Goal: Task Accomplishment & Management: Complete application form

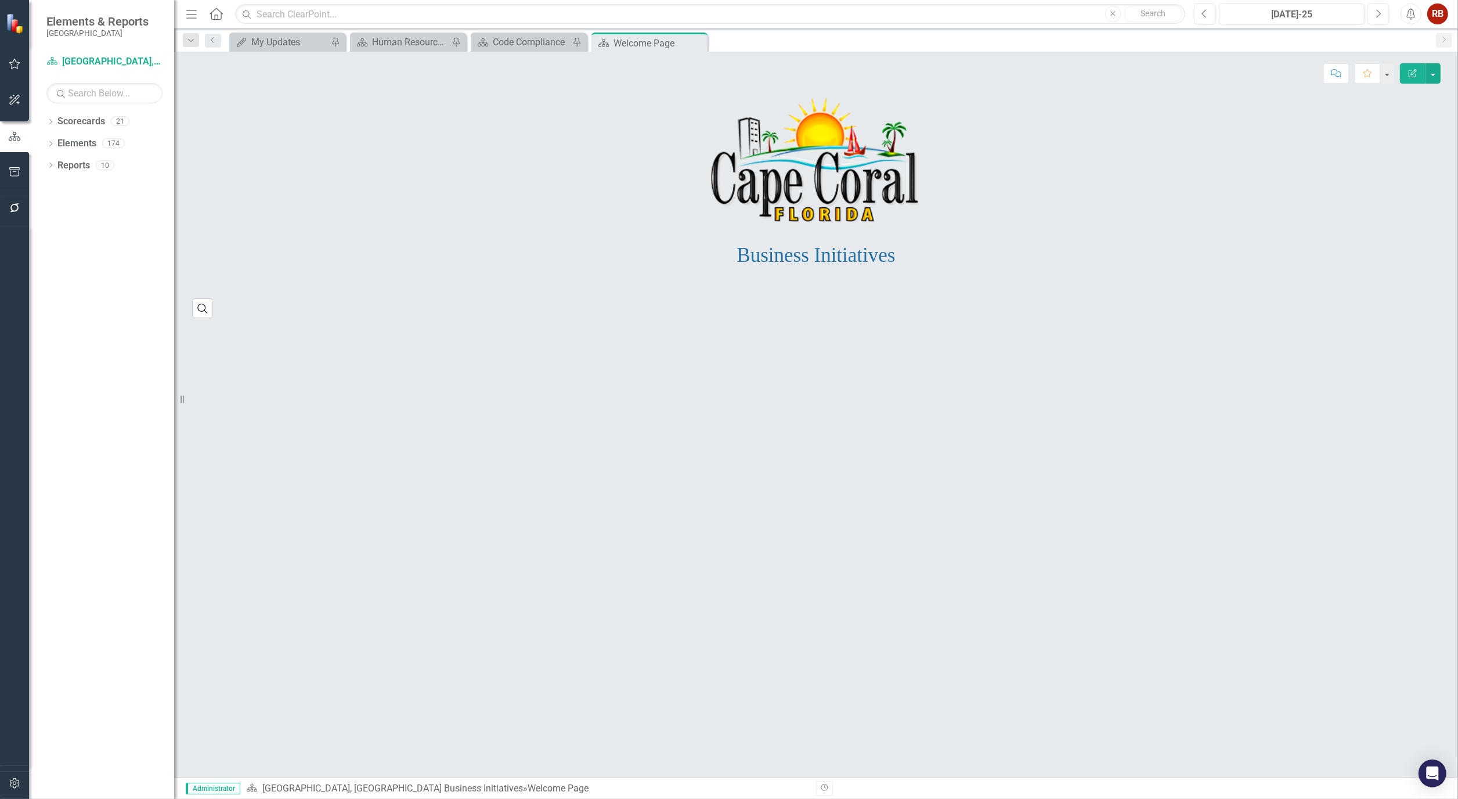
click at [13, 784] on icon "button" at bounding box center [14, 783] width 10 height 10
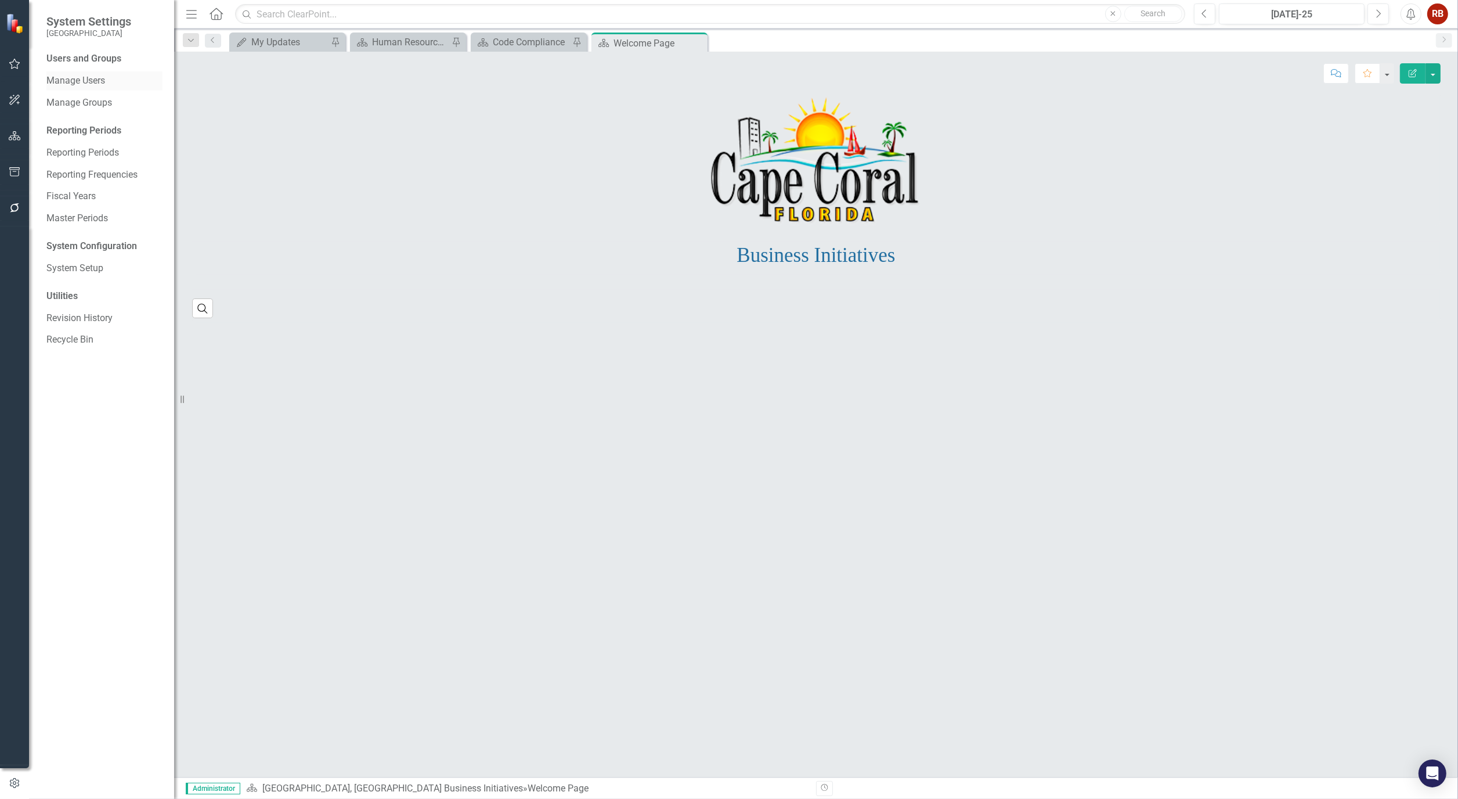
click at [95, 83] on link "Manage Users" at bounding box center [104, 80] width 116 height 13
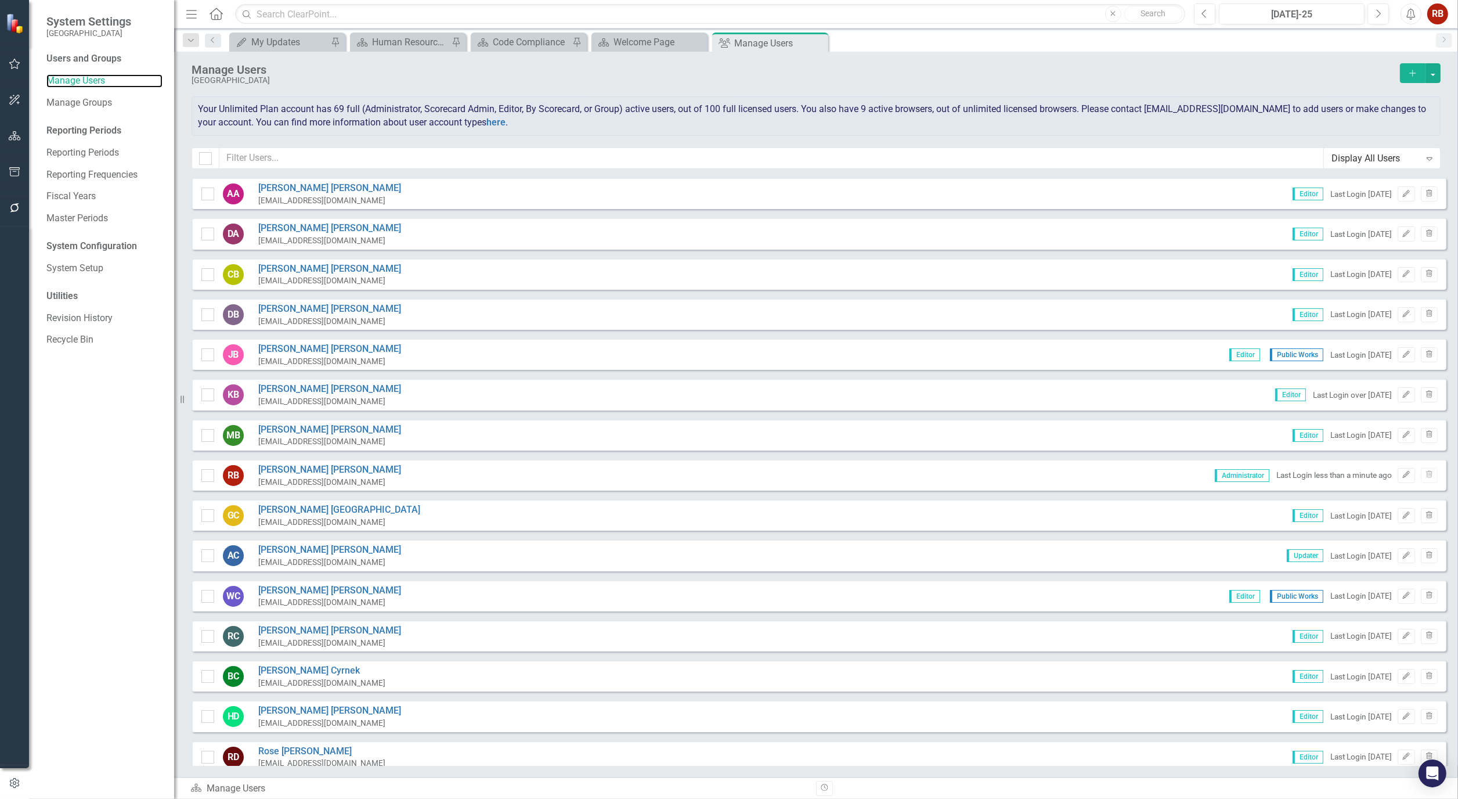
checkbox input "false"
click at [362, 163] on input "text" at bounding box center [771, 157] width 1105 height 21
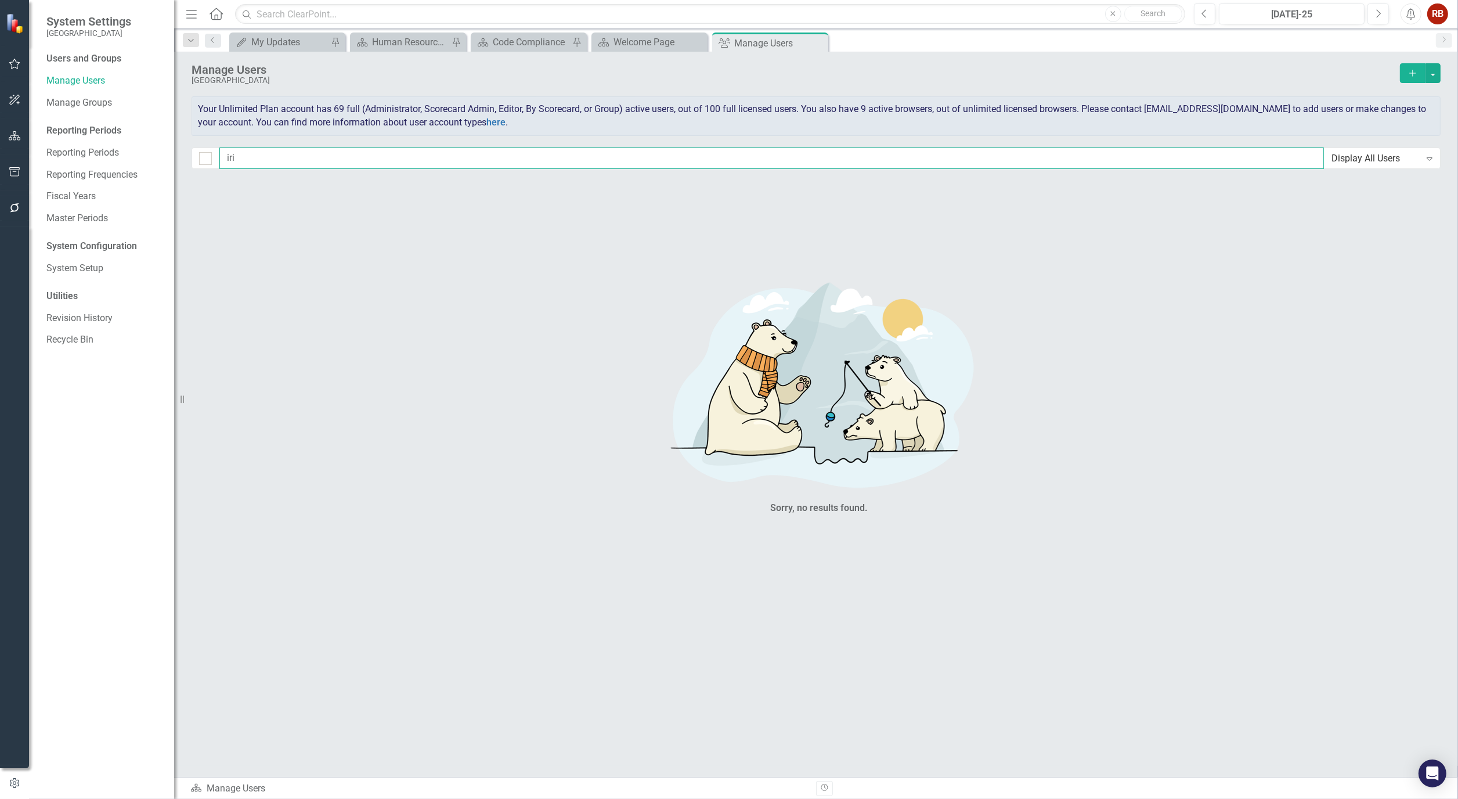
click at [254, 161] on input "iri" at bounding box center [771, 157] width 1105 height 21
type input "i"
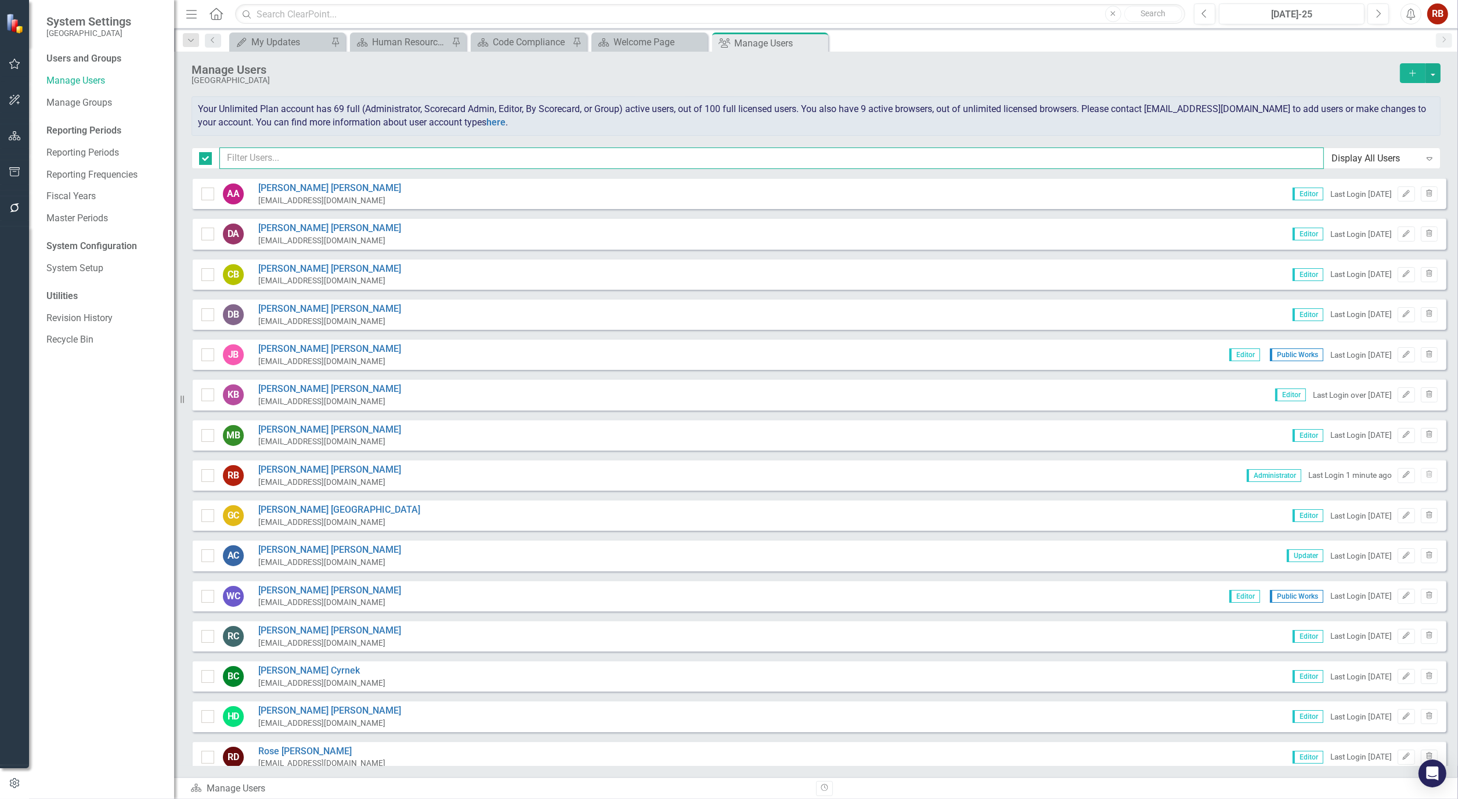
checkbox input "false"
click at [556, 161] on input "text" at bounding box center [771, 157] width 1105 height 21
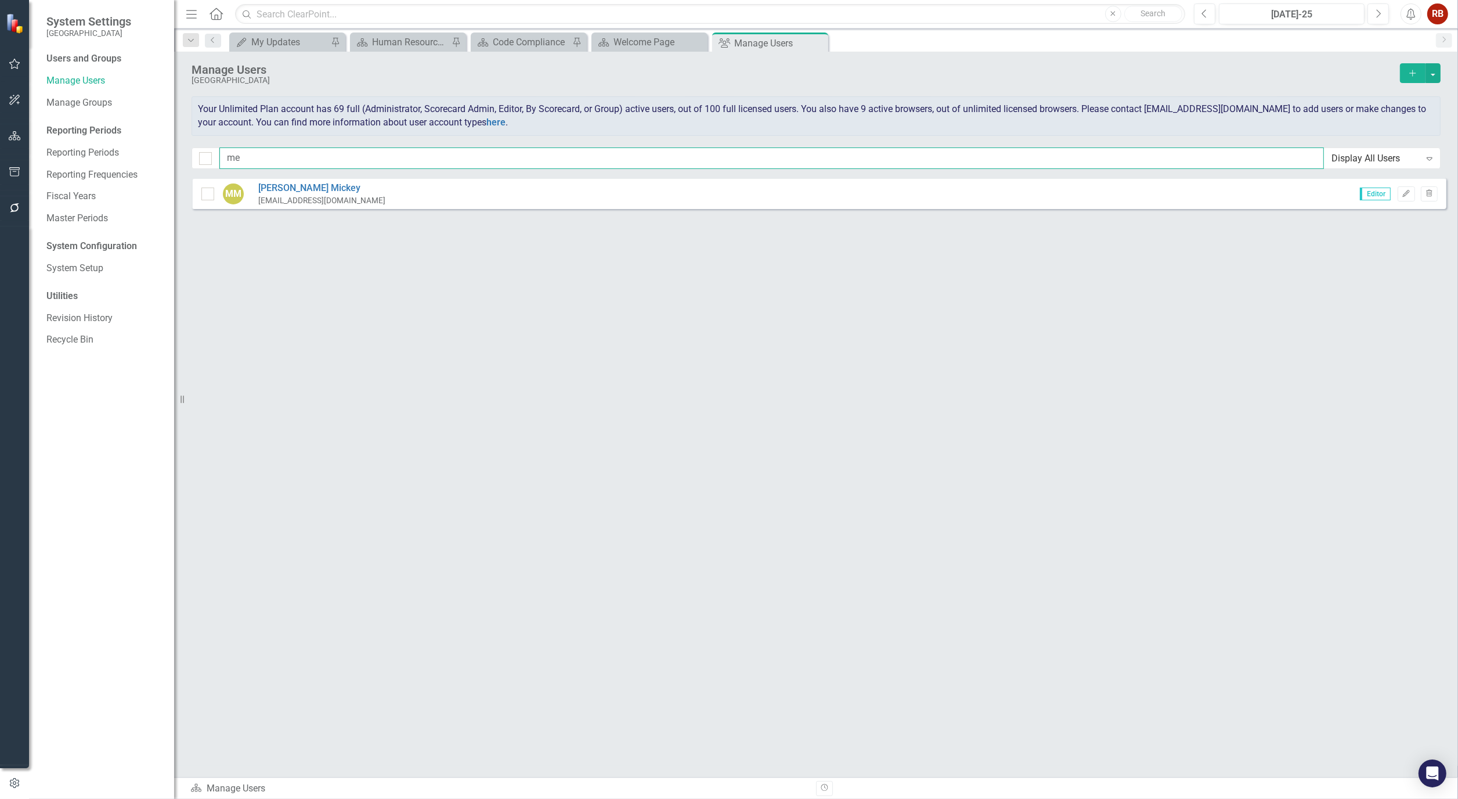
type input "m"
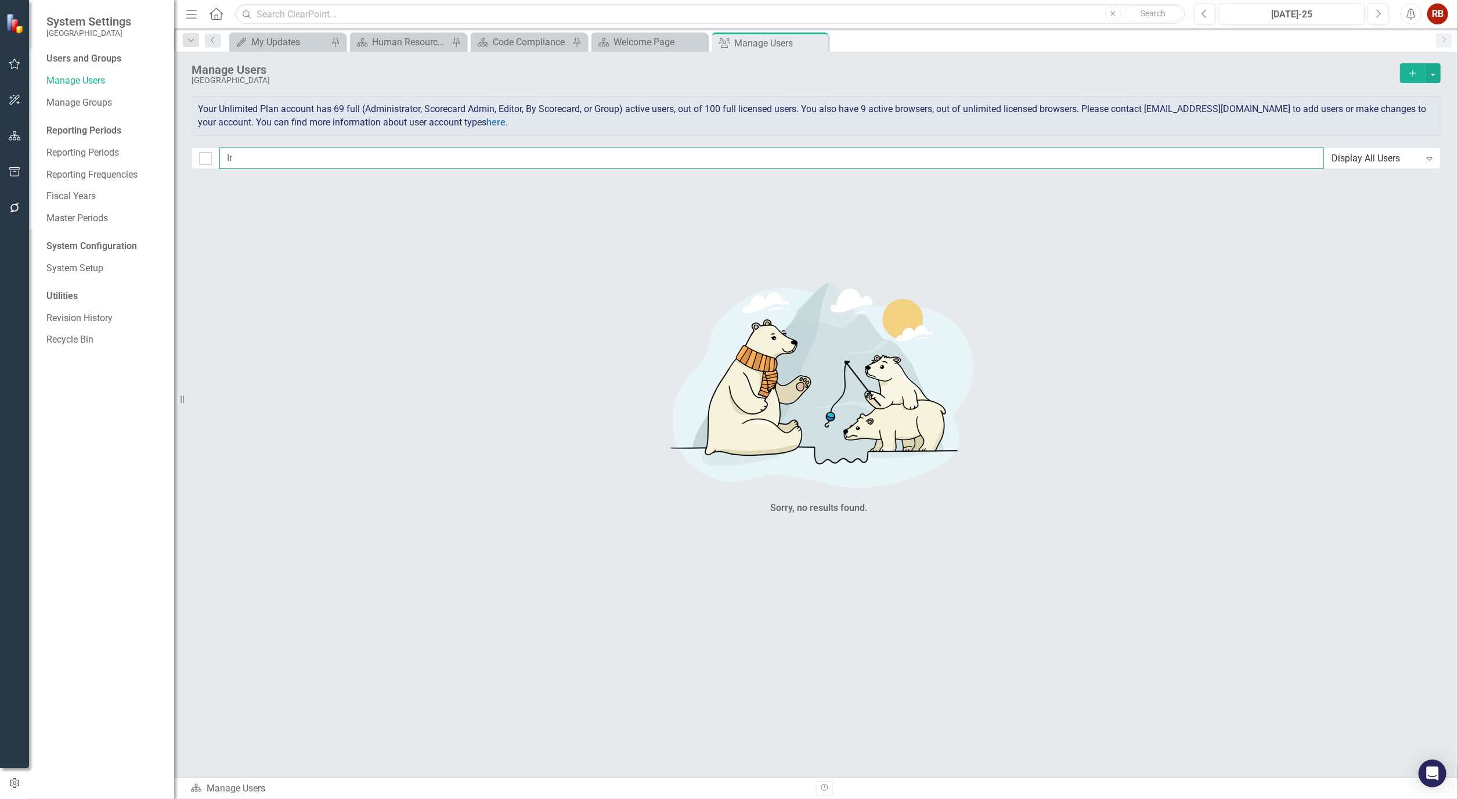
type input "I"
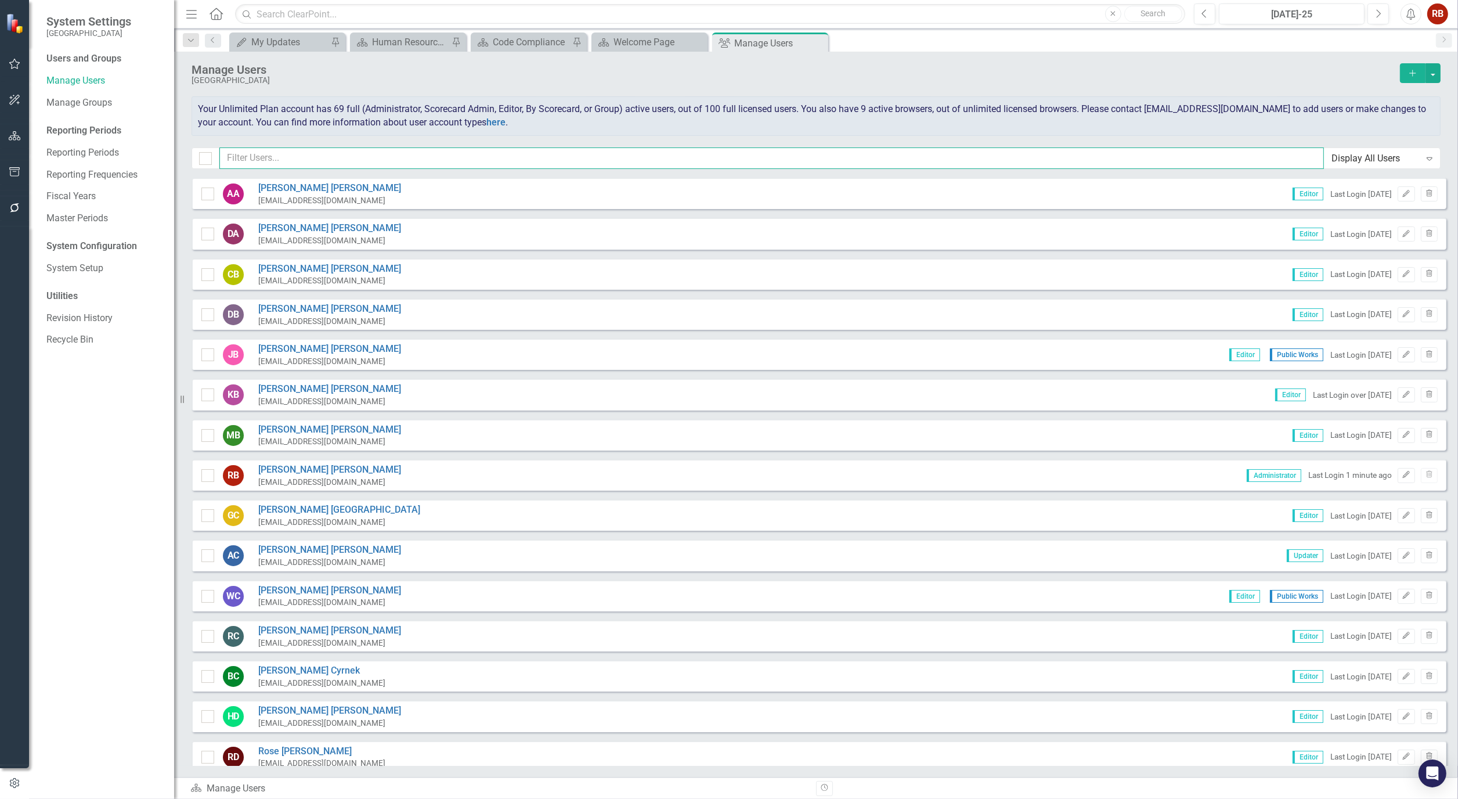
checkbox input "false"
click at [1404, 71] on button "Add" at bounding box center [1413, 73] width 26 height 20
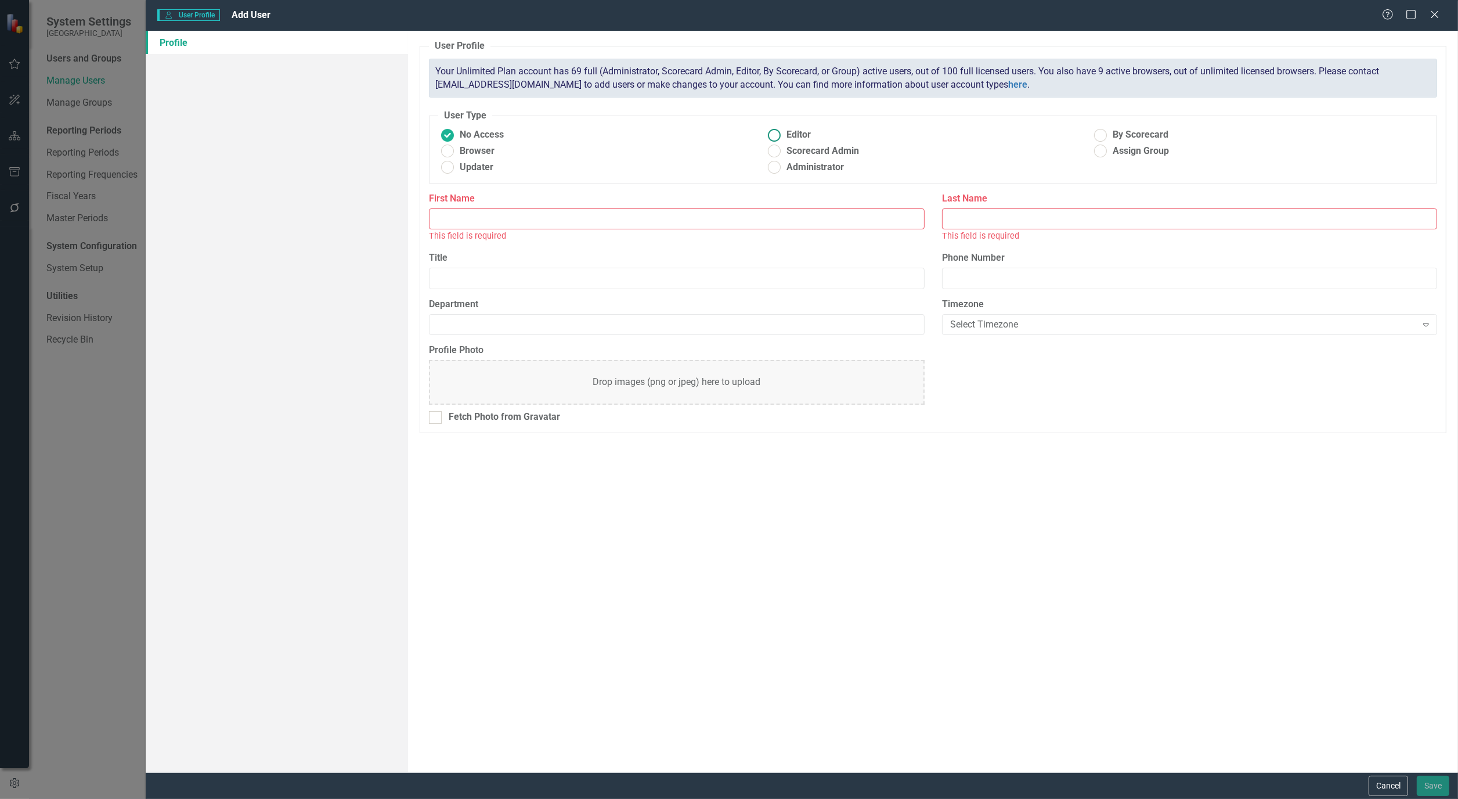
click at [770, 134] on ins at bounding box center [775, 135] width 18 height 18
click at [770, 134] on input "Editor" at bounding box center [775, 135] width 18 height 18
radio input "true"
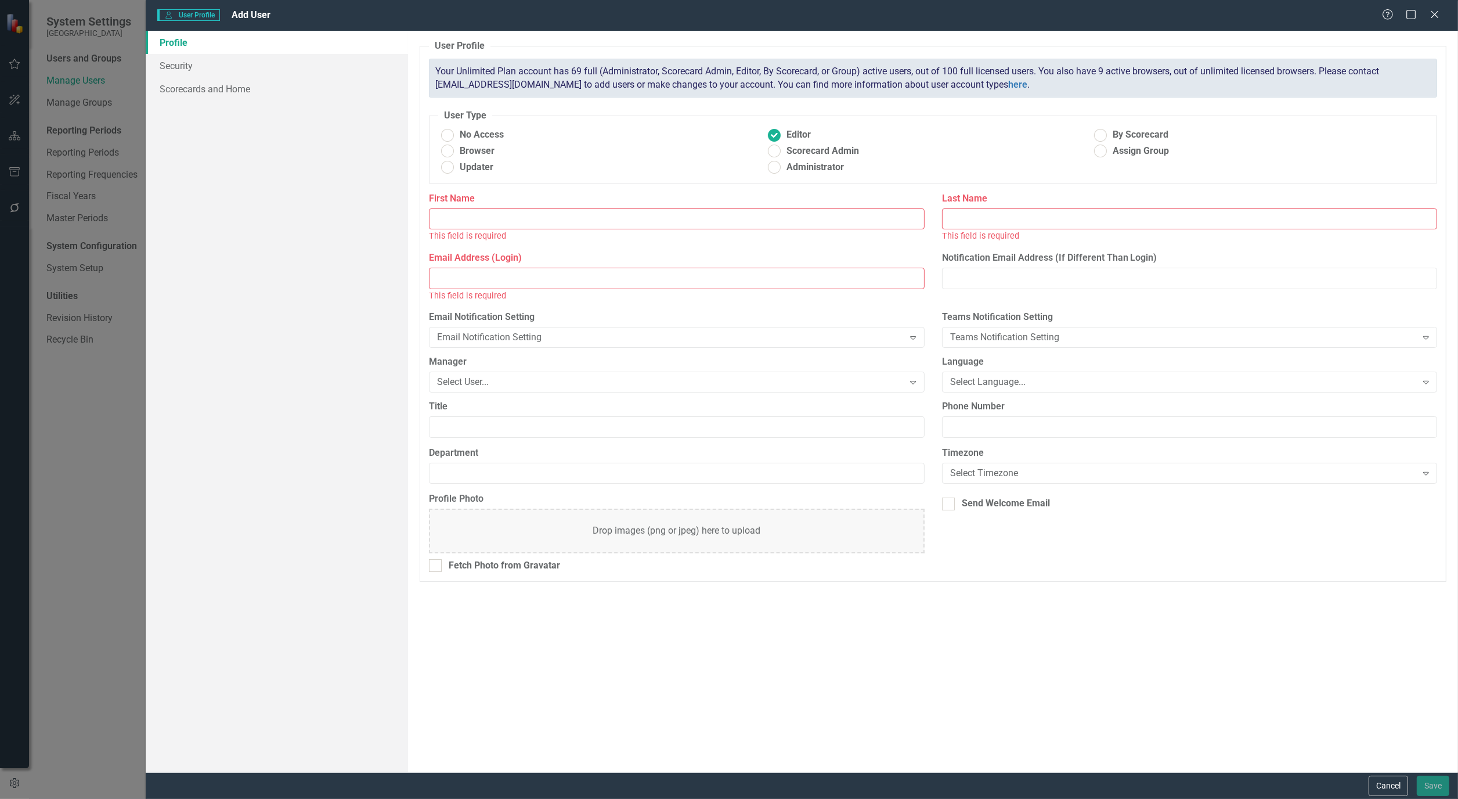
click at [515, 222] on input "First Name" at bounding box center [676, 218] width 495 height 21
type input "Iris"
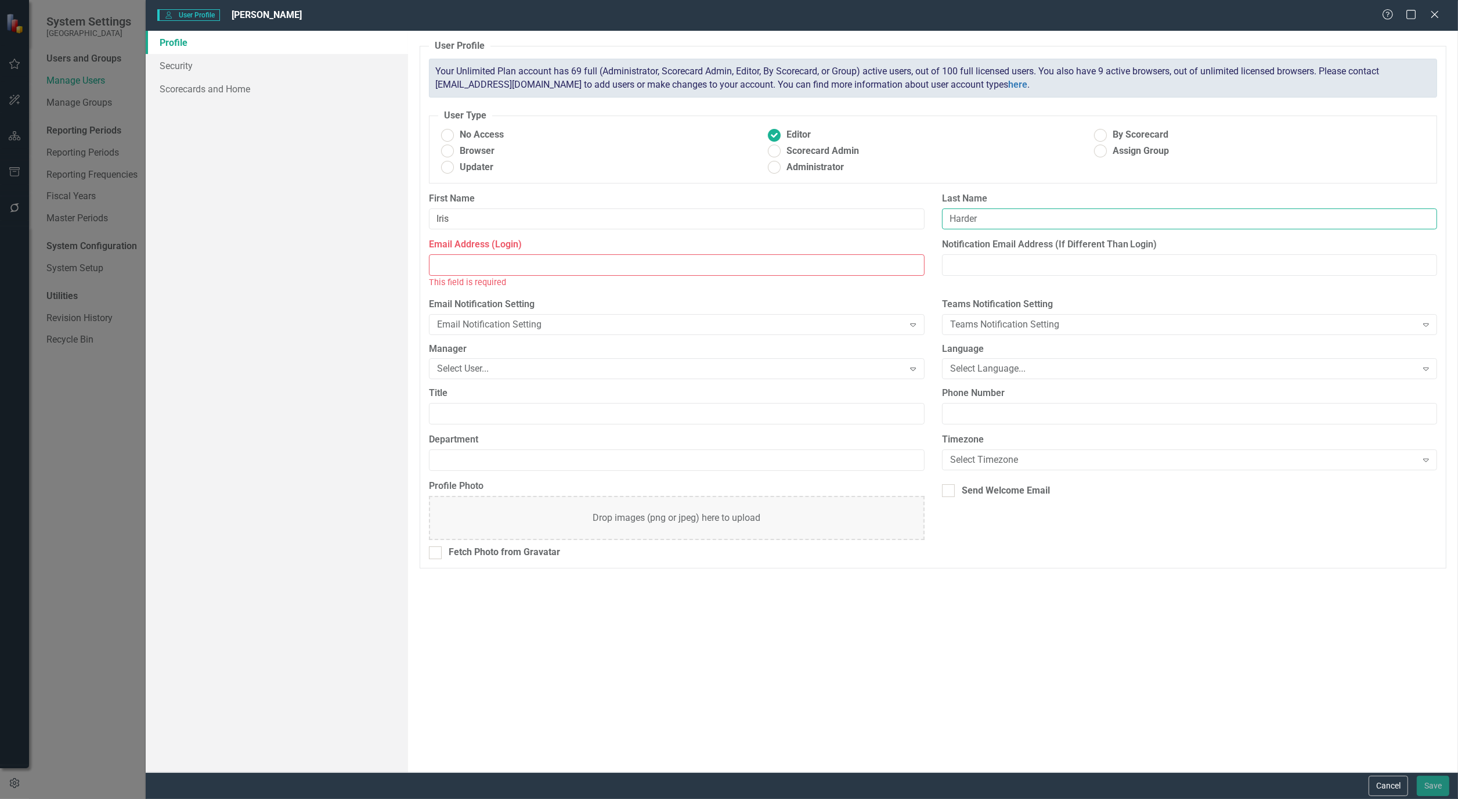
type input "Harder"
click at [428, 271] on div "Email Address (Login) This field is required" at bounding box center [676, 267] width 513 height 59
click at [454, 265] on input "Email Address (Login)" at bounding box center [676, 264] width 495 height 21
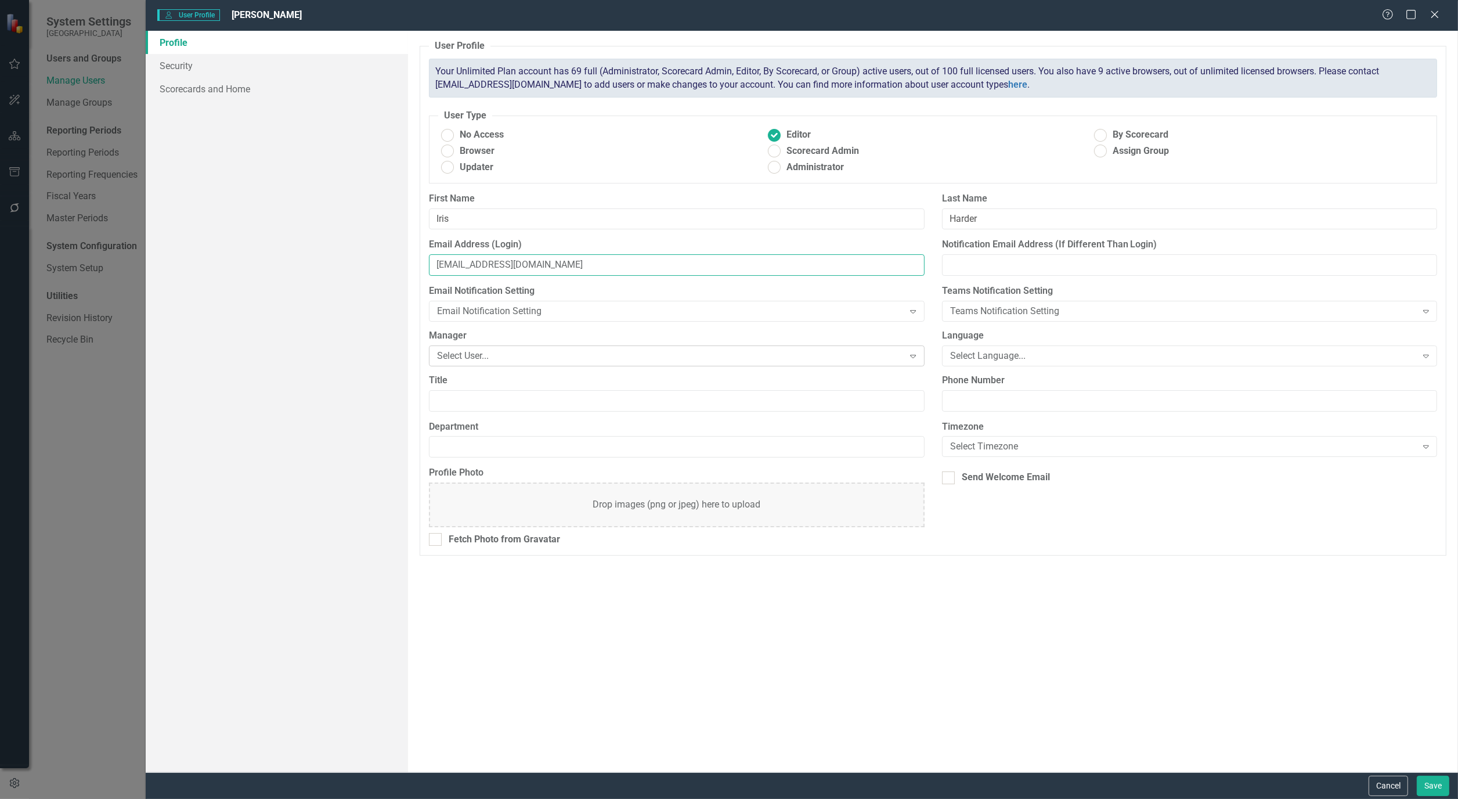
type input "[EMAIL_ADDRESS][DOMAIN_NAME]"
click at [572, 355] on div "Select User..." at bounding box center [670, 355] width 467 height 13
type input "melis"
click at [499, 377] on span "[PERSON_NAME] [PERSON_NAME]" at bounding box center [473, 376] width 64 height 11
click at [453, 395] on input "Title" at bounding box center [676, 400] width 495 height 21
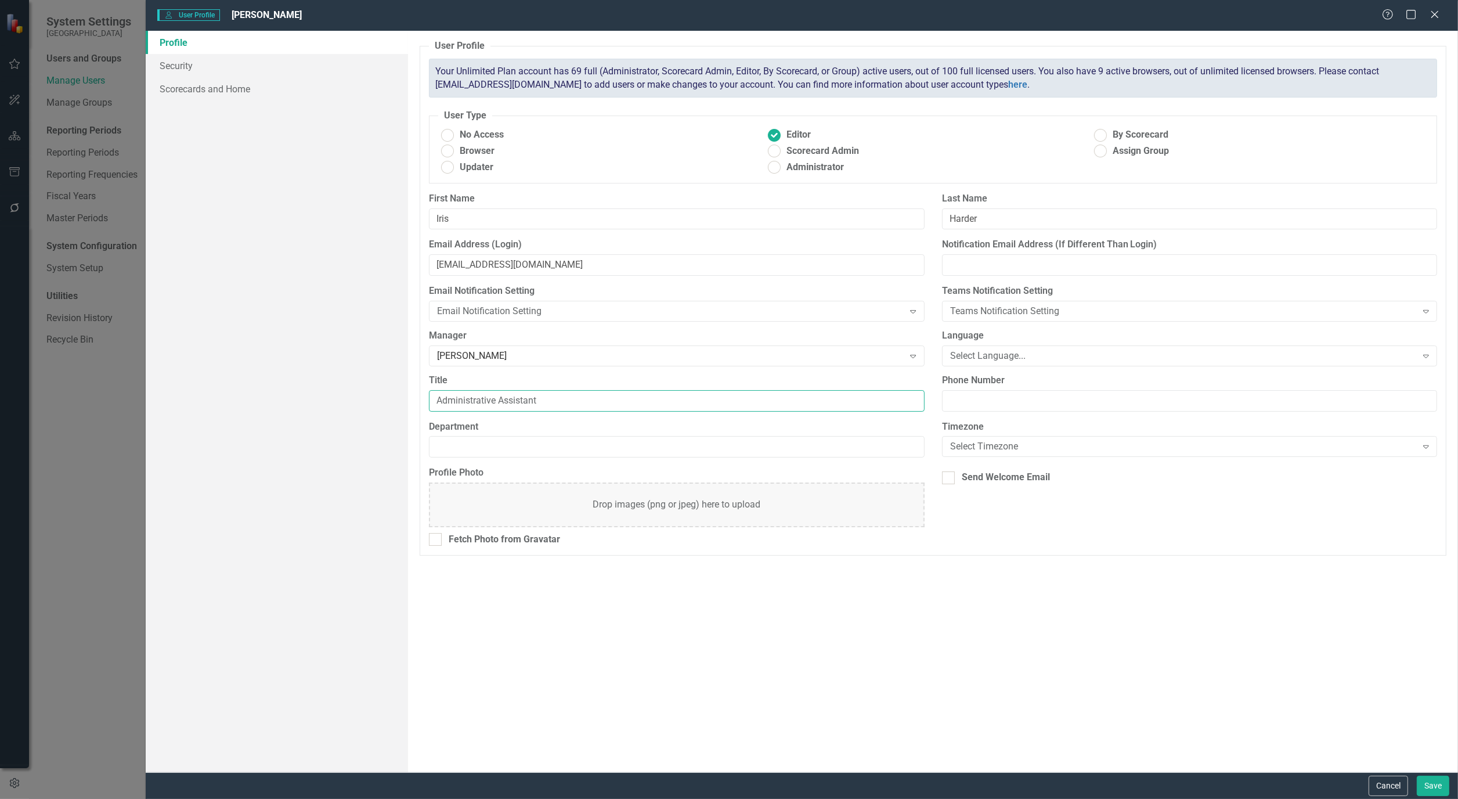
type input "Administrative Assistant"
type input "City Managers"
click at [1314, 455] on div "Select Timezone Expand" at bounding box center [1189, 446] width 495 height 21
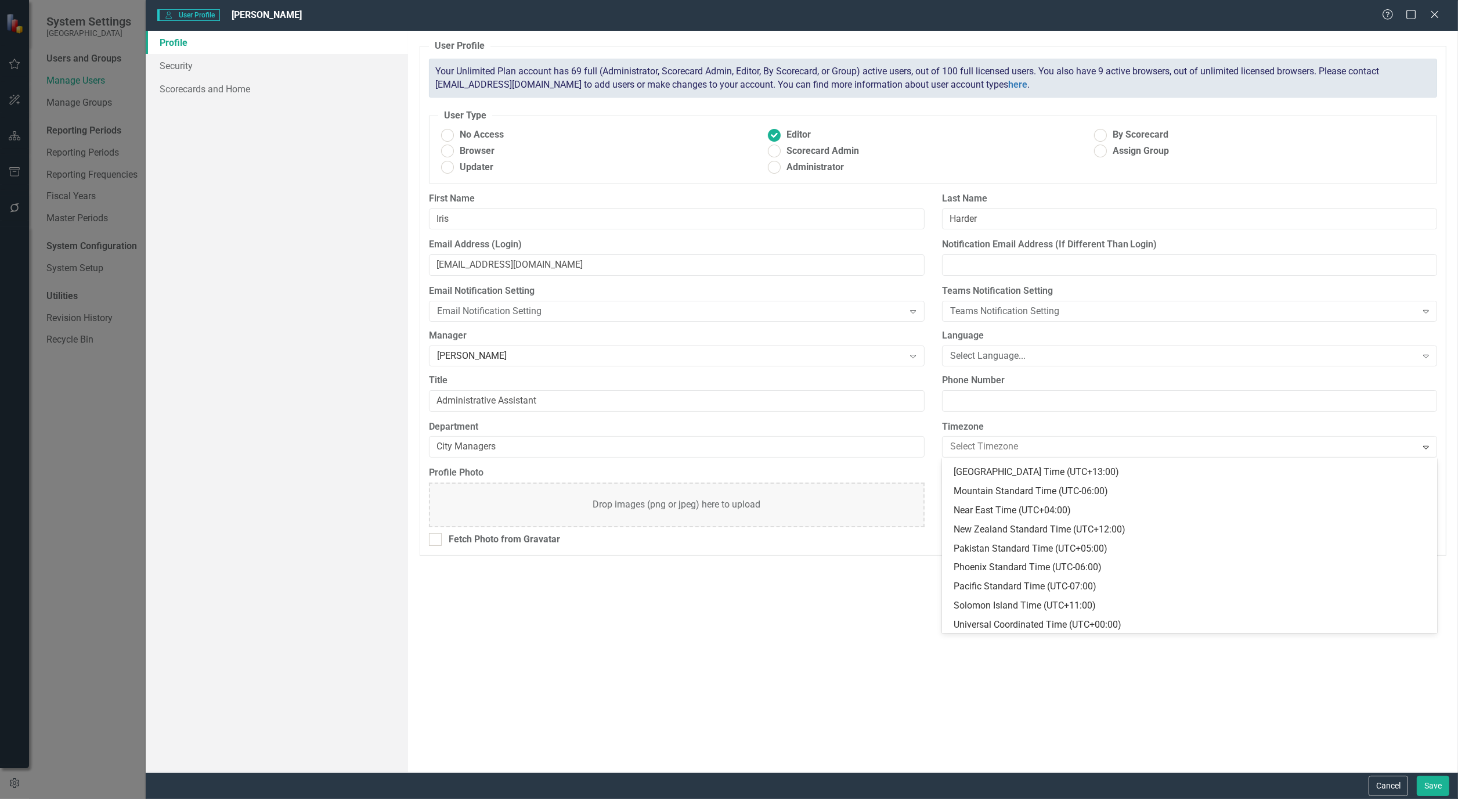
scroll to position [417, 0]
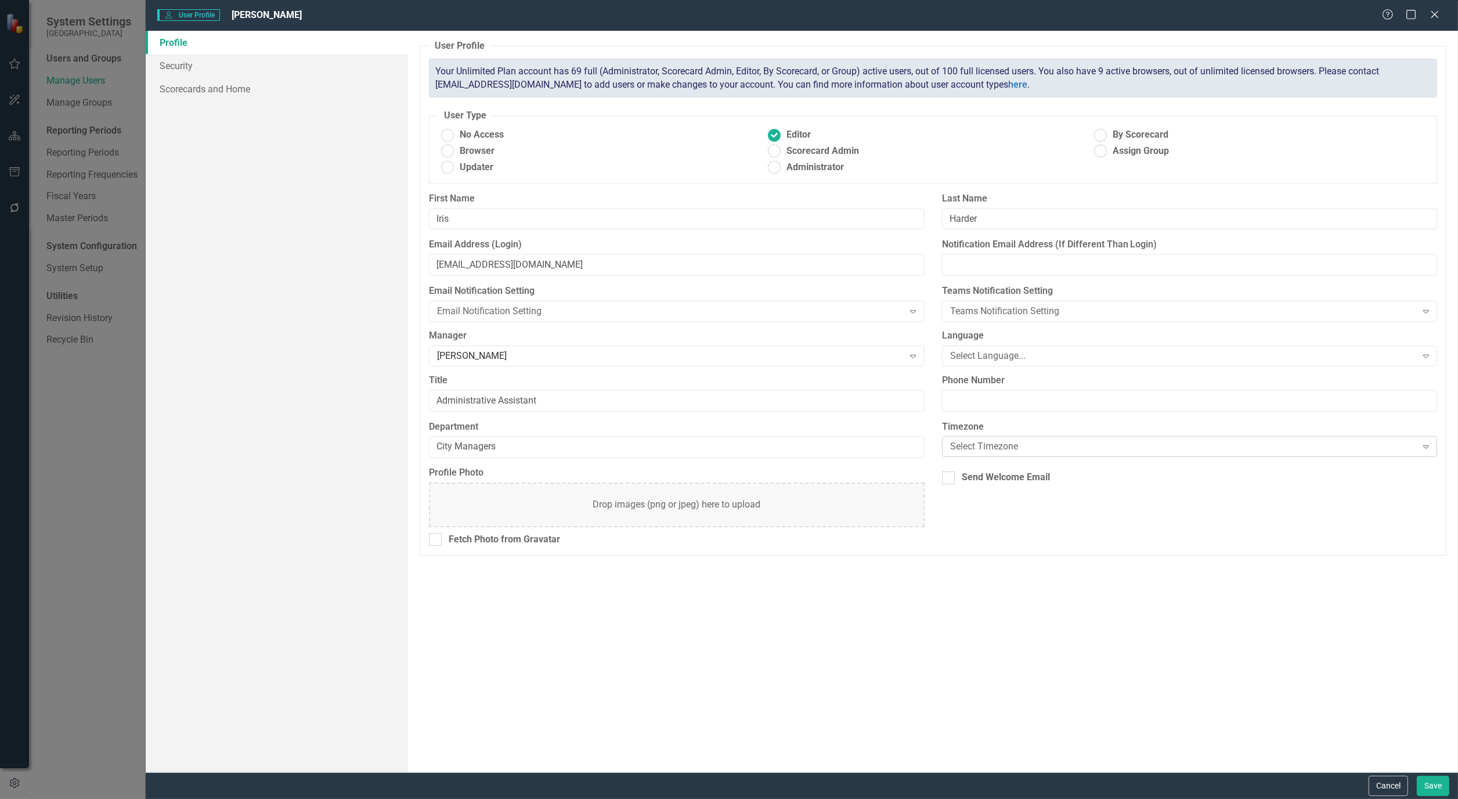
click at [1031, 446] on div "Select Timezone" at bounding box center [1183, 446] width 467 height 13
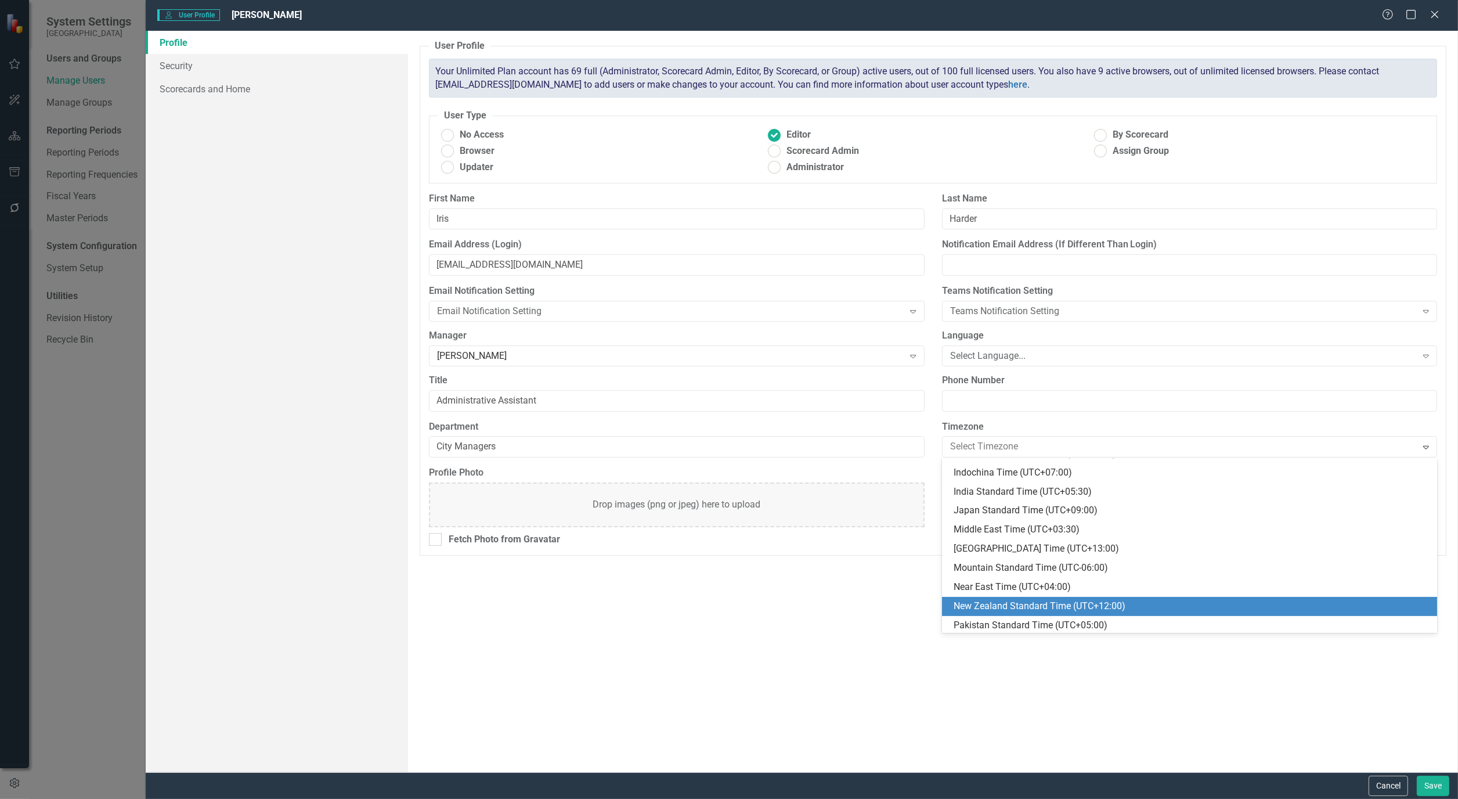
scroll to position [288, 0]
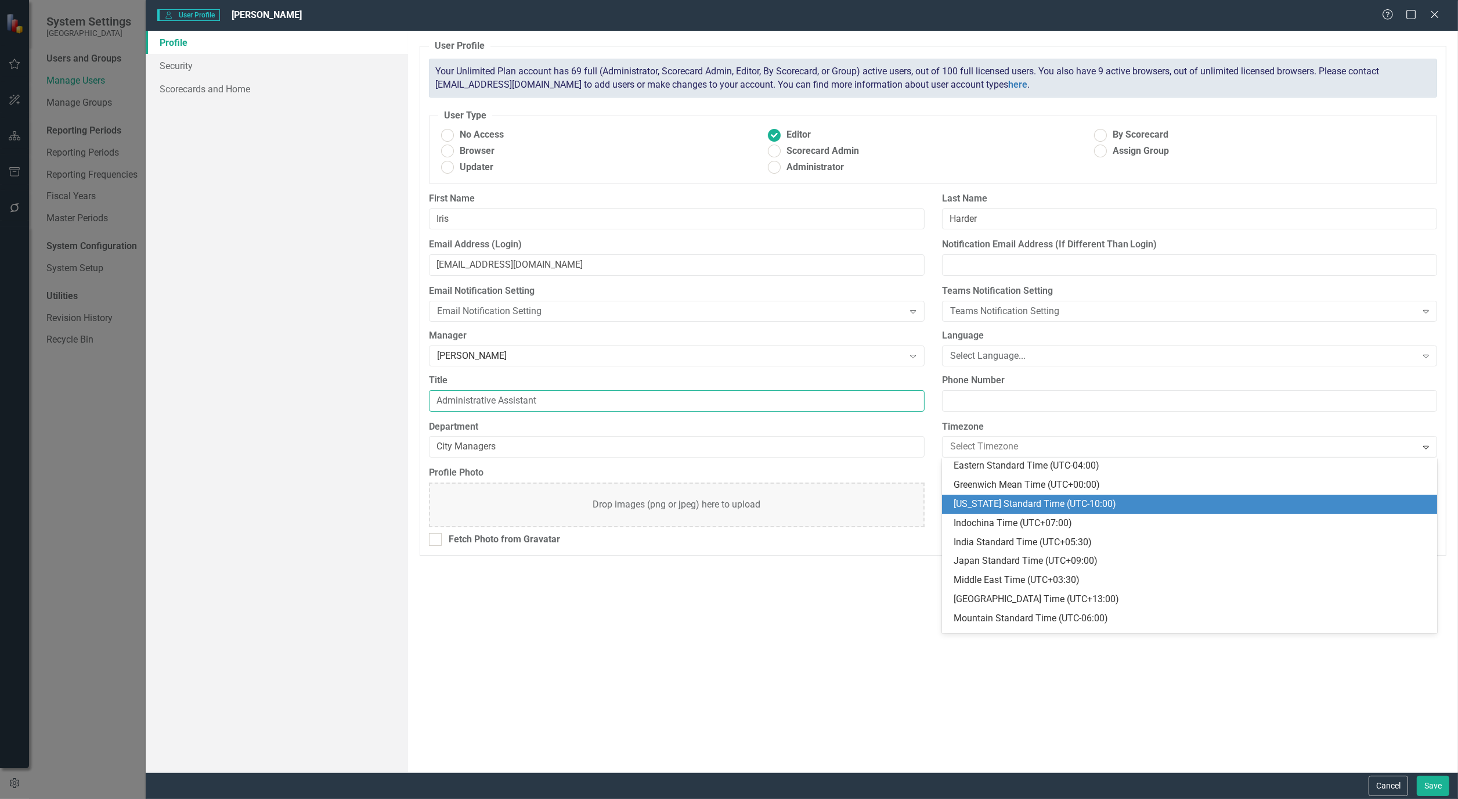
click at [845, 405] on input "Administrative Assistant" at bounding box center [676, 400] width 495 height 21
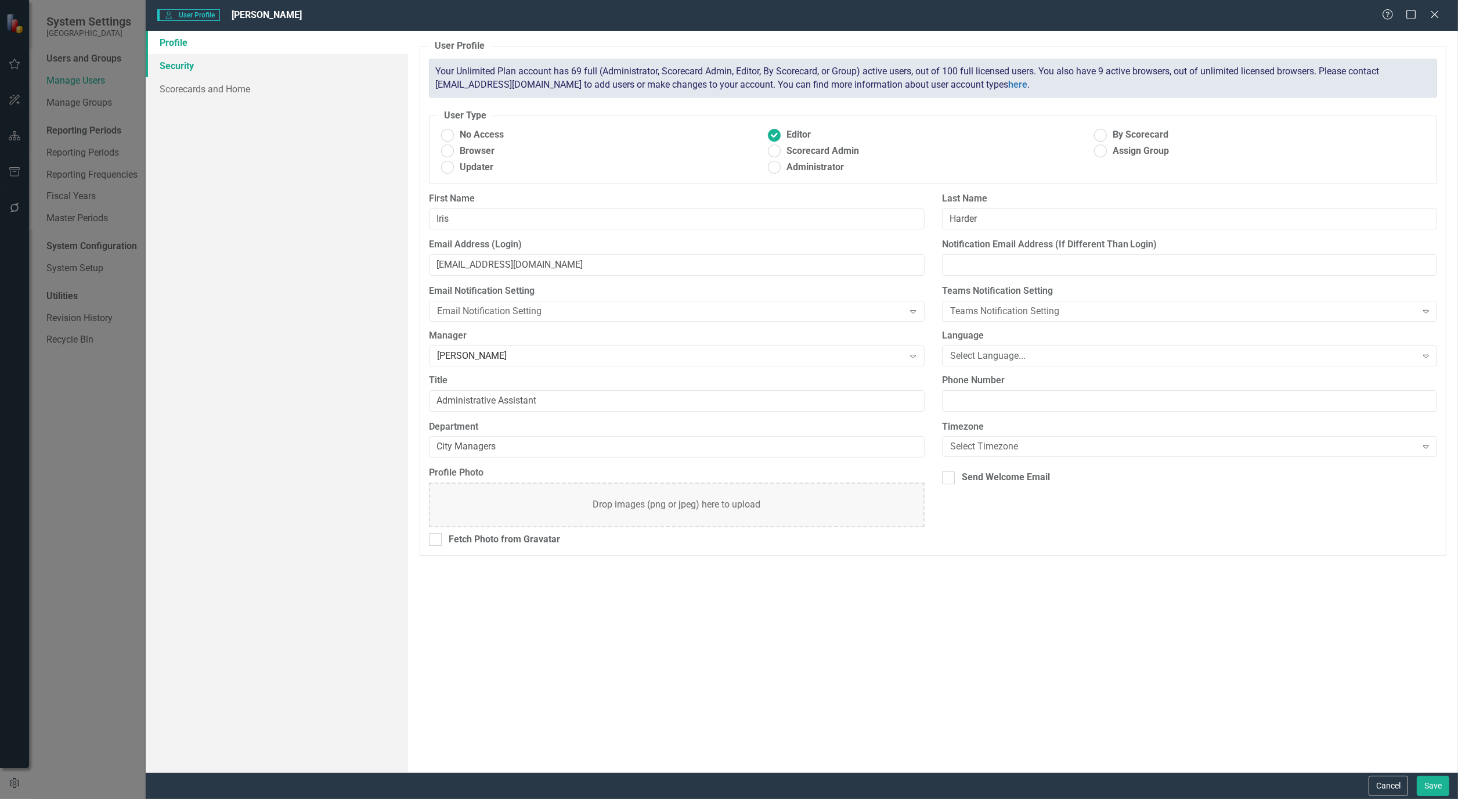
click at [182, 63] on link "Security" at bounding box center [277, 65] width 262 height 23
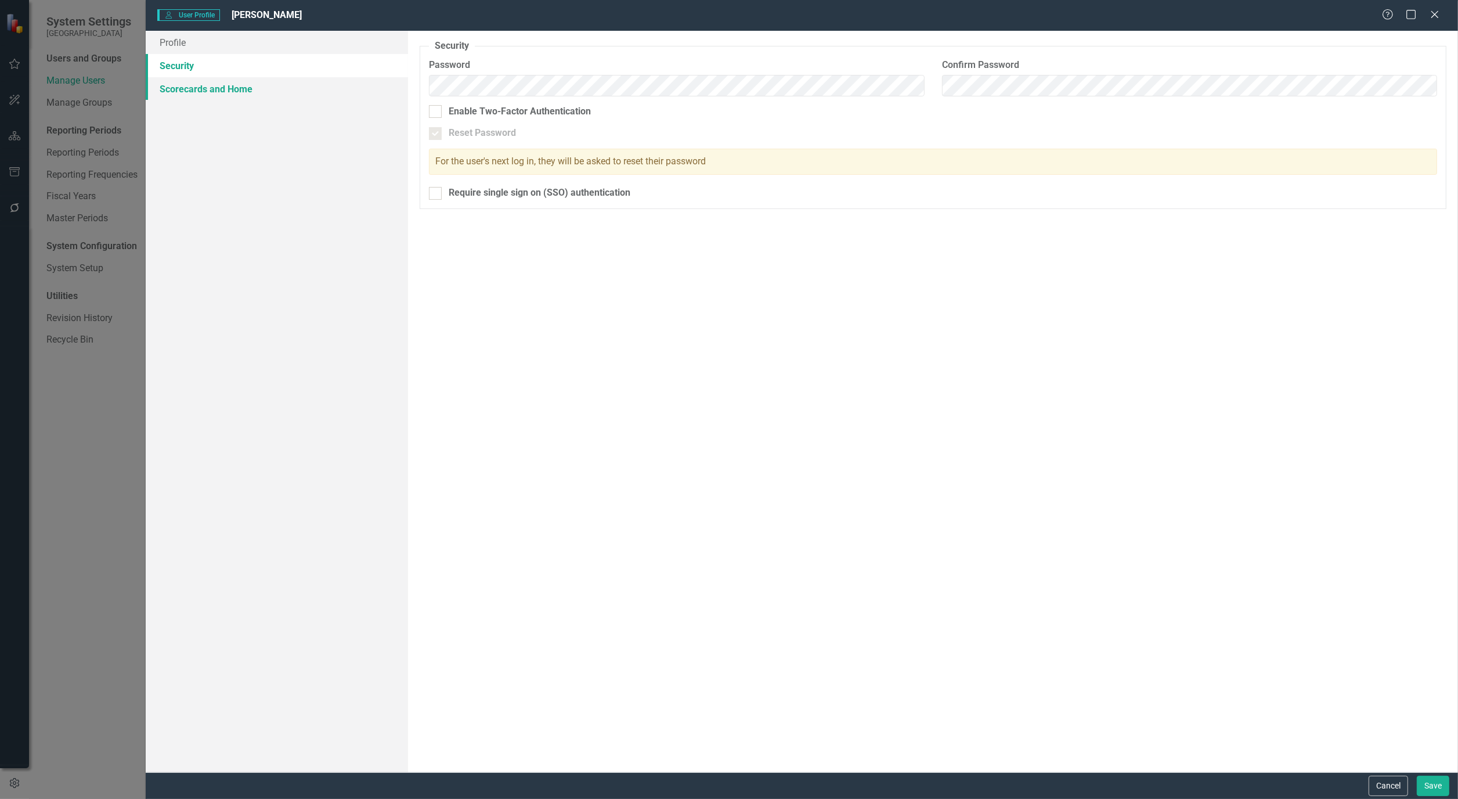
click at [206, 84] on link "Scorecards and Home" at bounding box center [277, 88] width 262 height 23
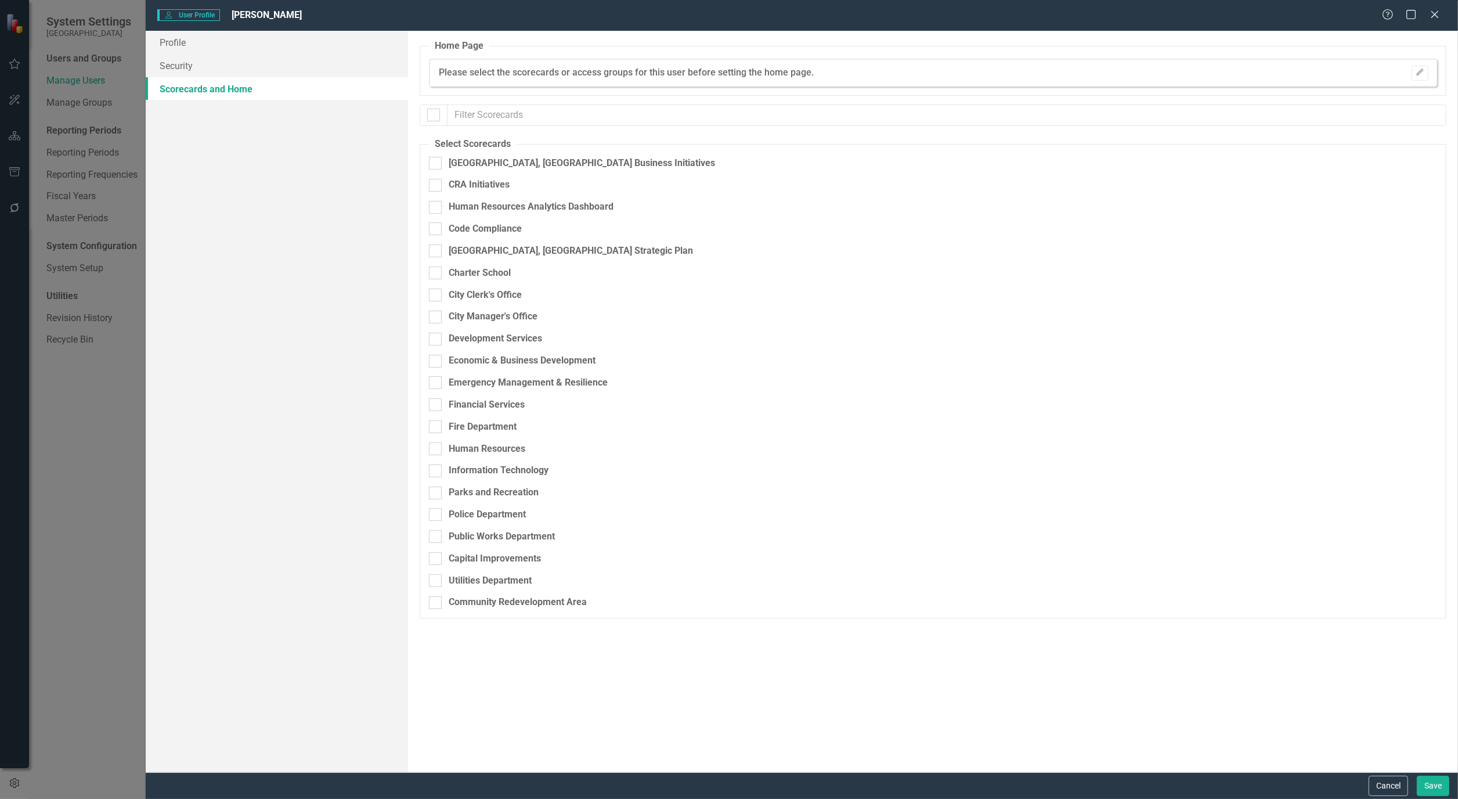
checkbox input "false"
click at [432, 244] on div "Code Compliance" at bounding box center [872, 233] width 886 height 22
click at [435, 248] on input "[GEOGRAPHIC_DATA], [GEOGRAPHIC_DATA] Strategic Plan" at bounding box center [433, 248] width 8 height 8
checkbox input "true"
click at [1436, 781] on button "Save" at bounding box center [1433, 786] width 33 height 20
